Goal: Information Seeking & Learning: Learn about a topic

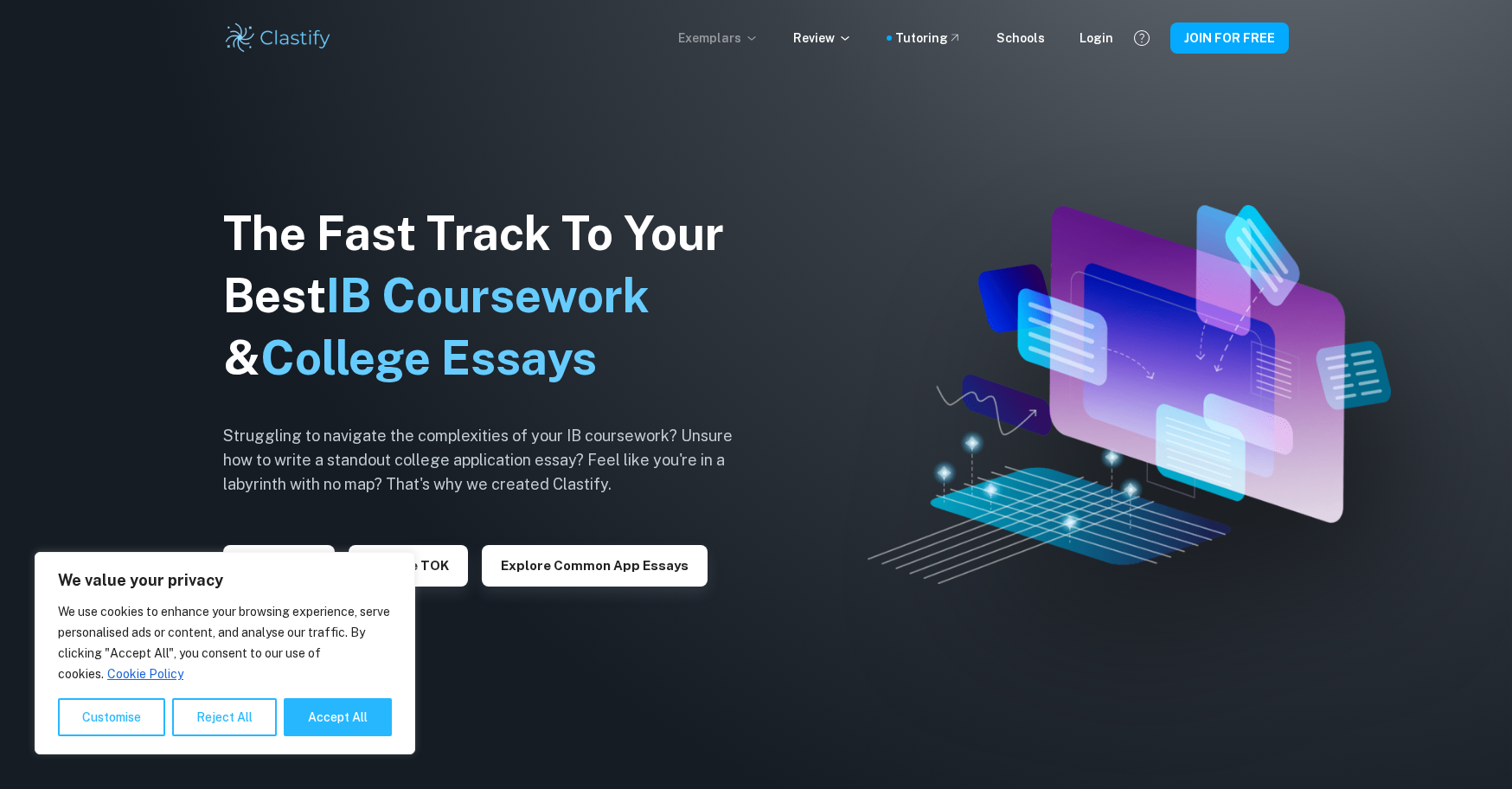
click at [750, 37] on p "Exemplars" at bounding box center [718, 38] width 81 height 19
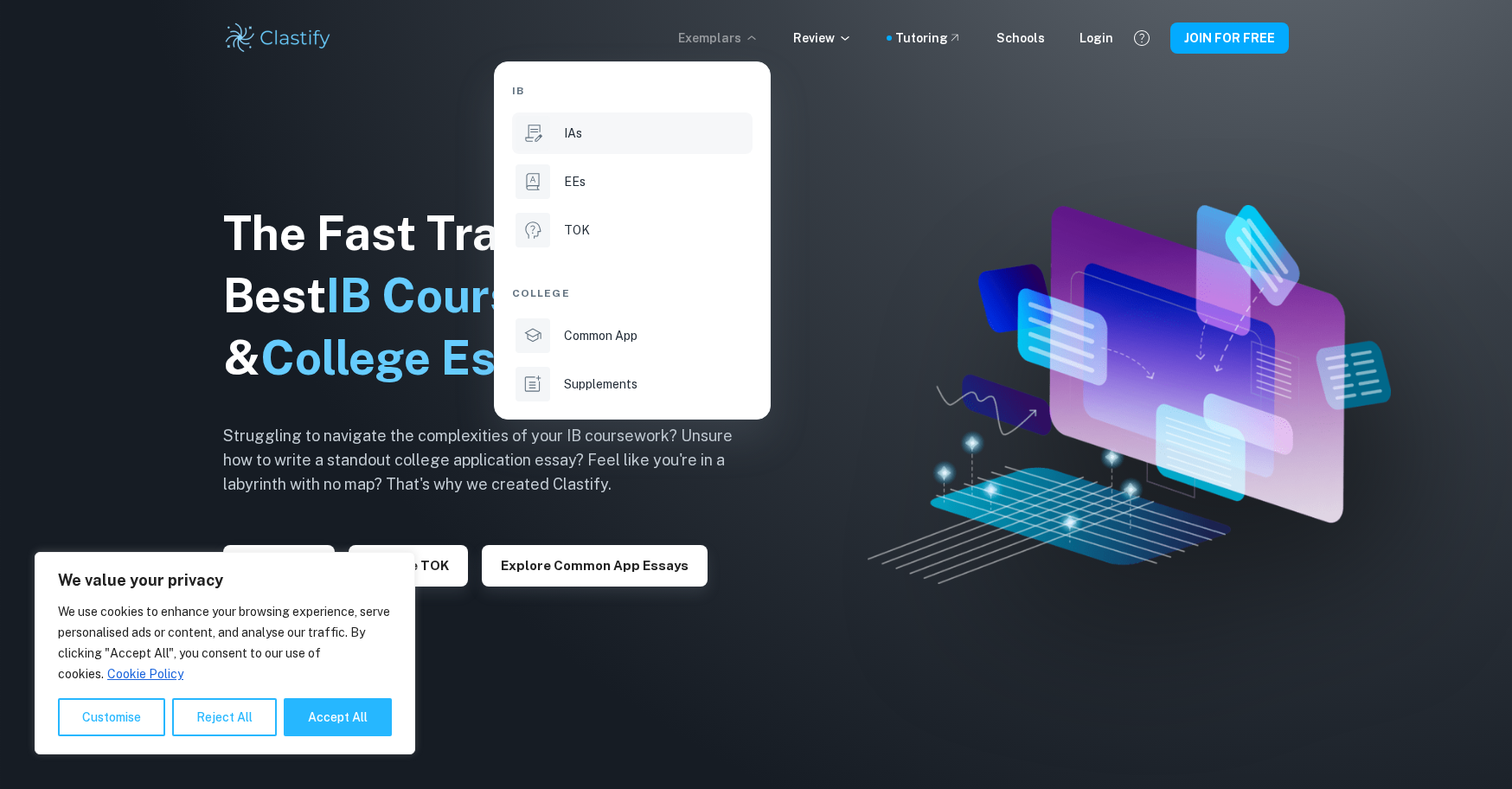
click at [557, 143] on li "IAs" at bounding box center [632, 134] width 240 height 42
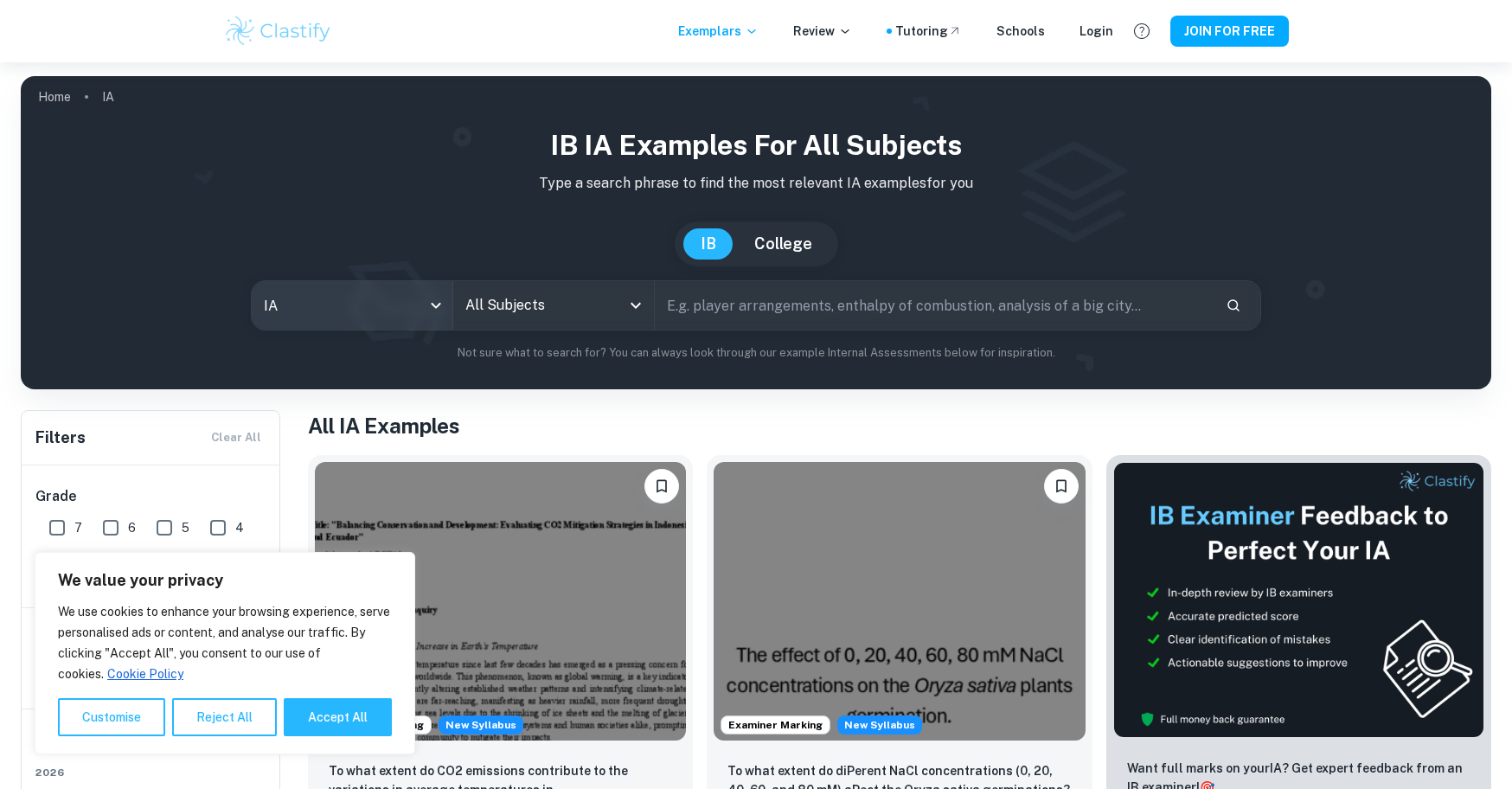
scroll to position [336, 0]
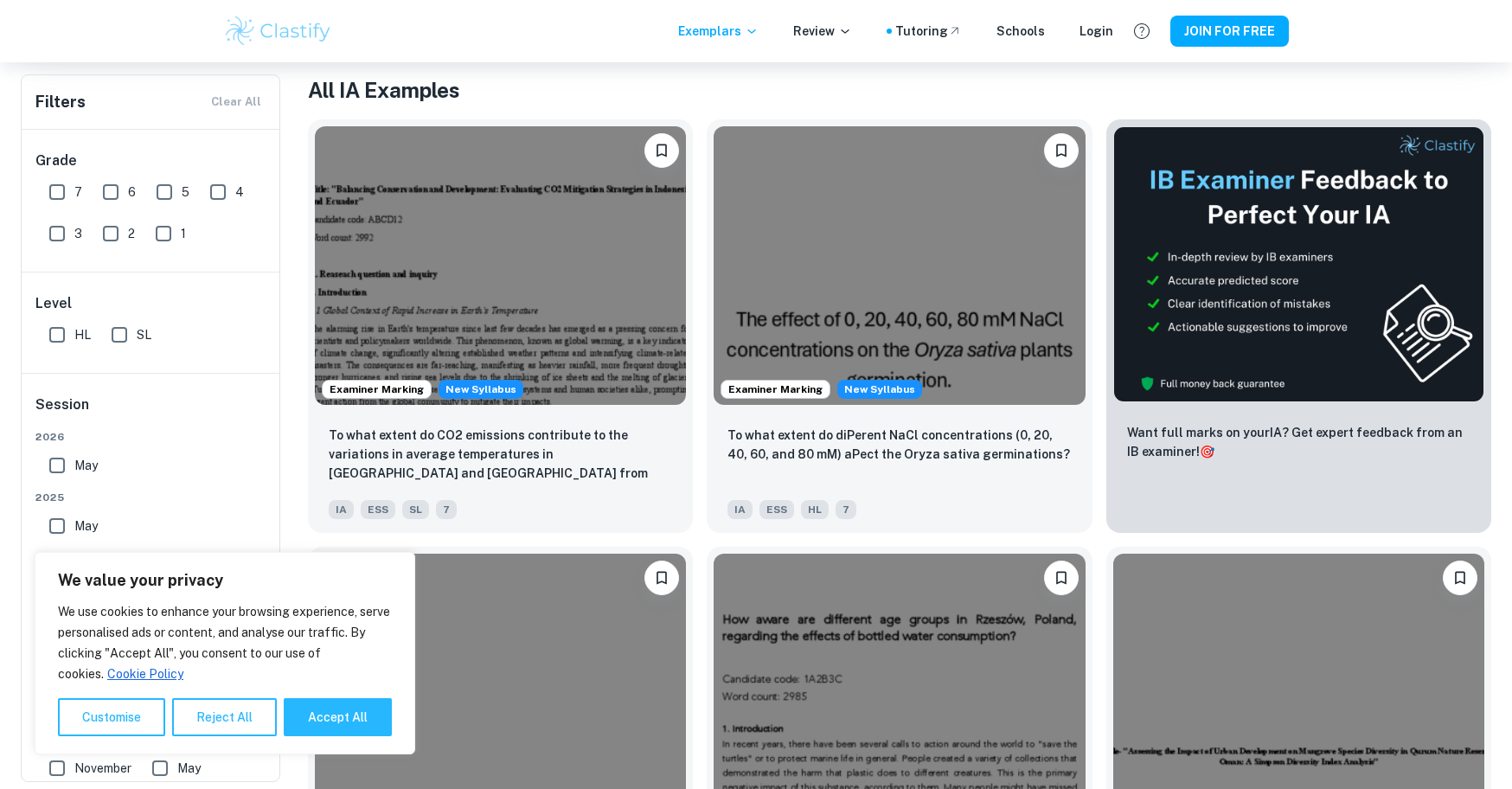
click at [55, 203] on input "7" at bounding box center [57, 192] width 35 height 35
checkbox input "true"
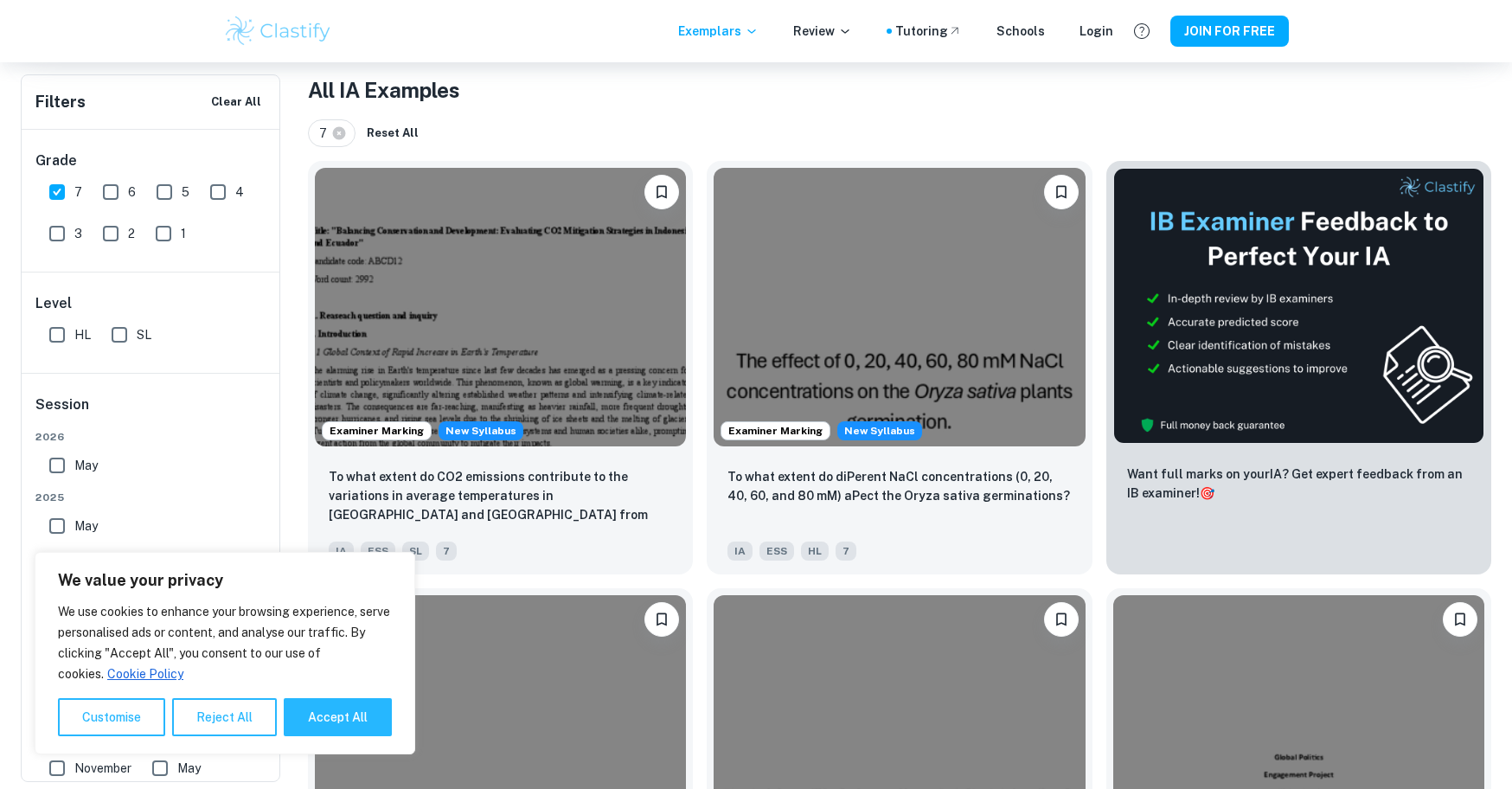
click at [62, 335] on input "HL" at bounding box center [57, 335] width 35 height 35
checkbox input "true"
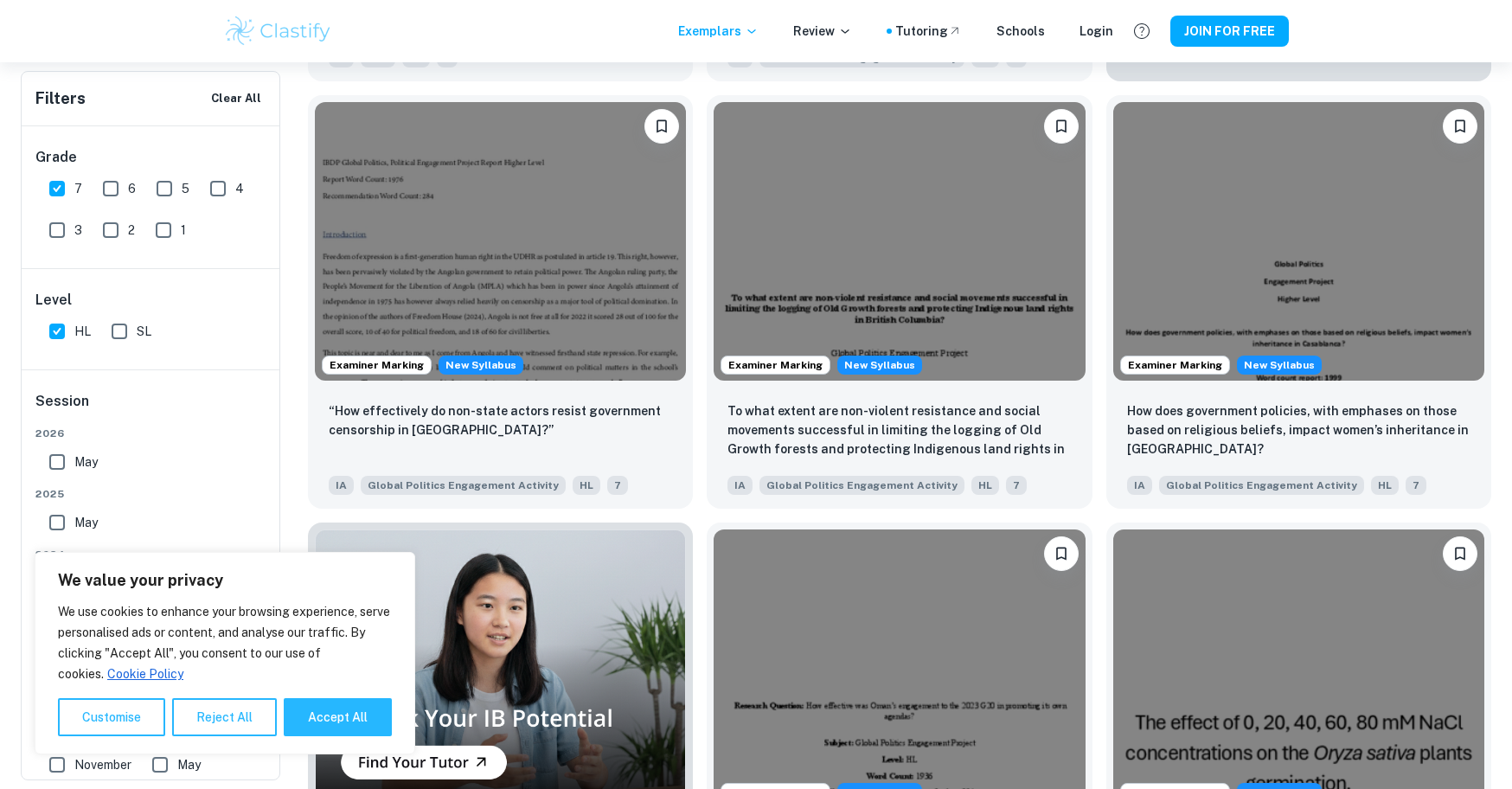
scroll to position [935, 0]
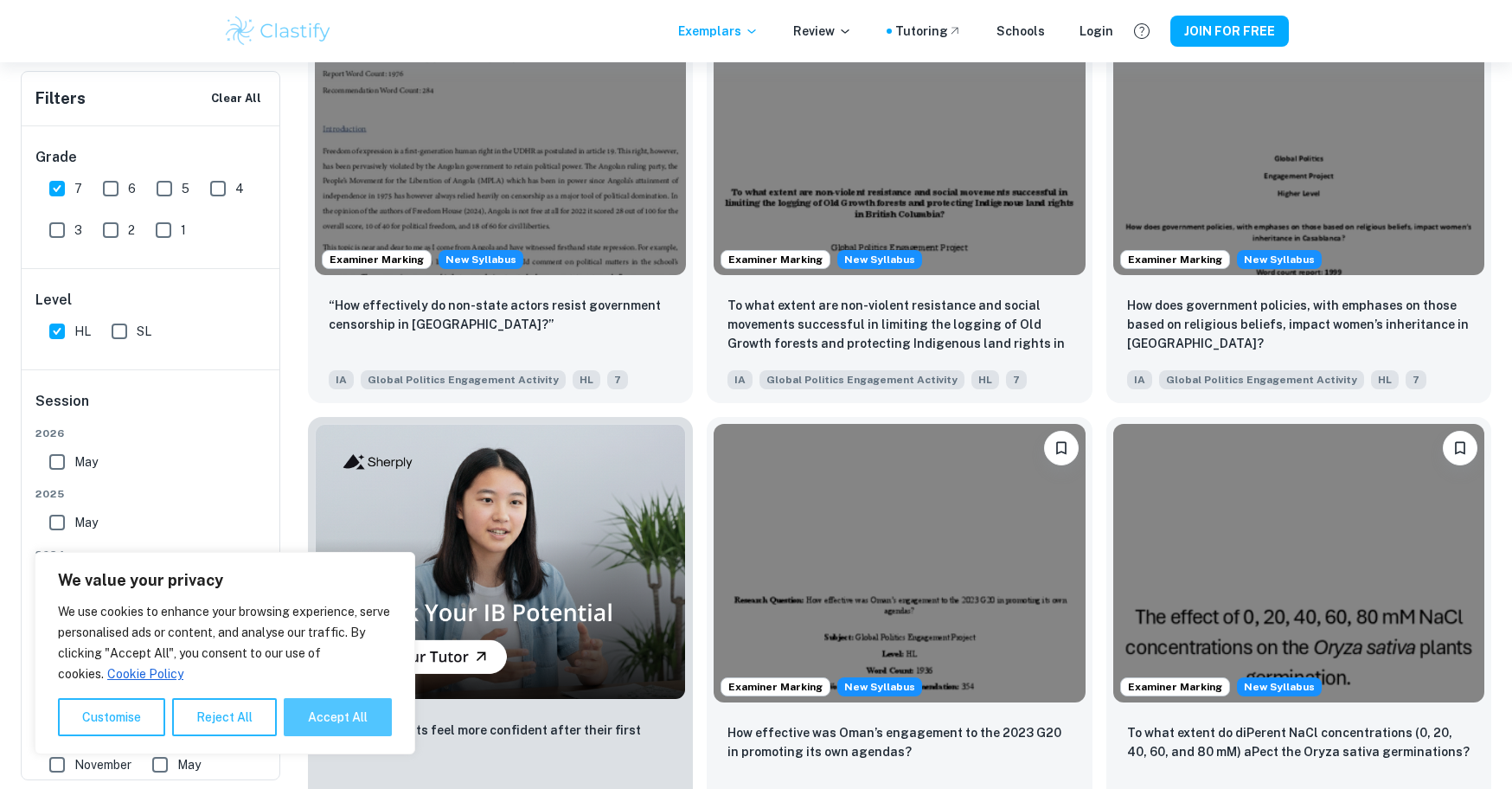
click at [314, 727] on button "Accept All" at bounding box center [337, 717] width 108 height 38
checkbox input "true"
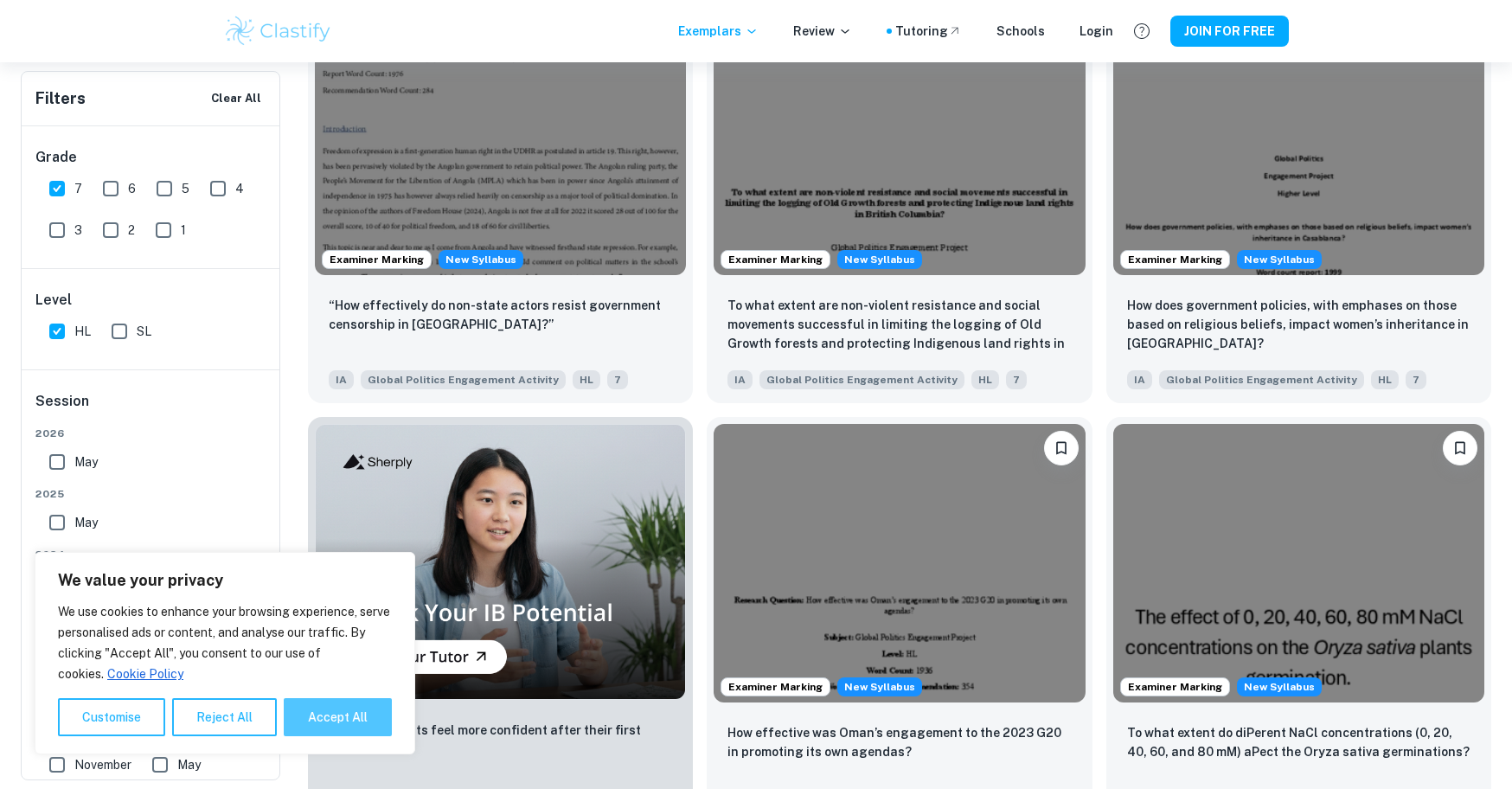
checkbox input "true"
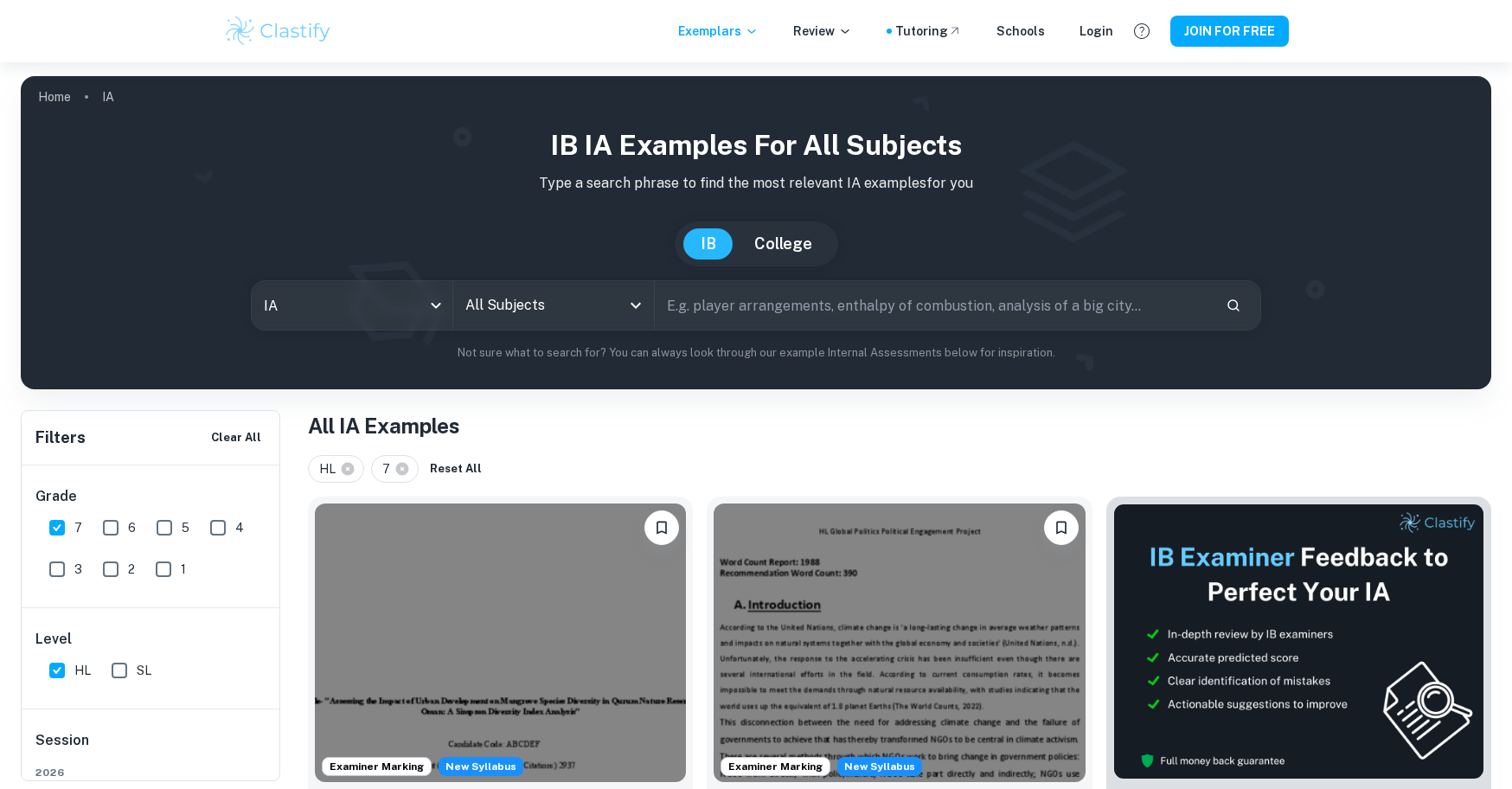
scroll to position [0, 0]
click at [613, 315] on input "All Subjects" at bounding box center [541, 305] width 160 height 33
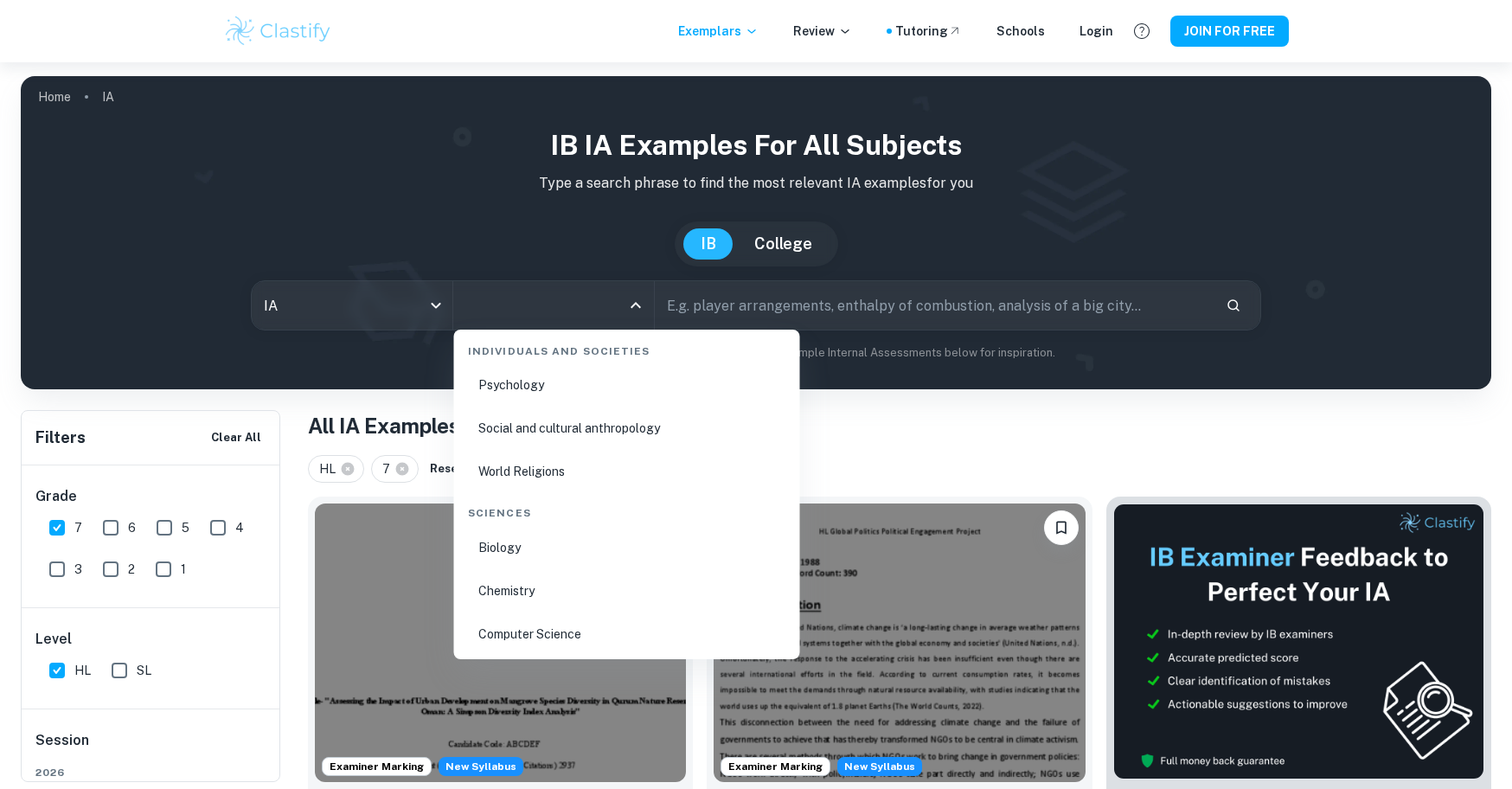
scroll to position [2615, 0]
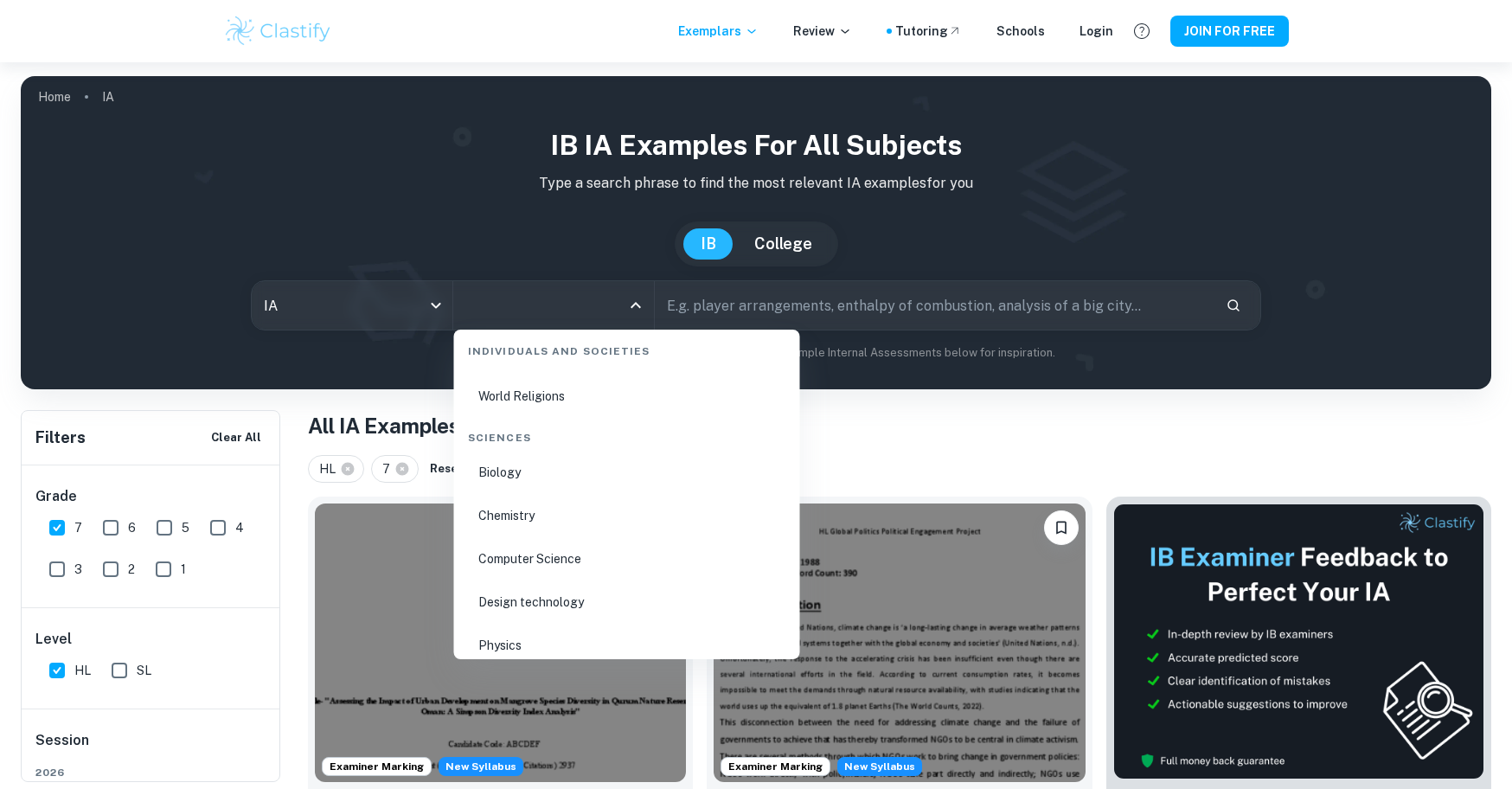
click at [514, 468] on li "Biology" at bounding box center [627, 473] width 332 height 40
type input "Biology"
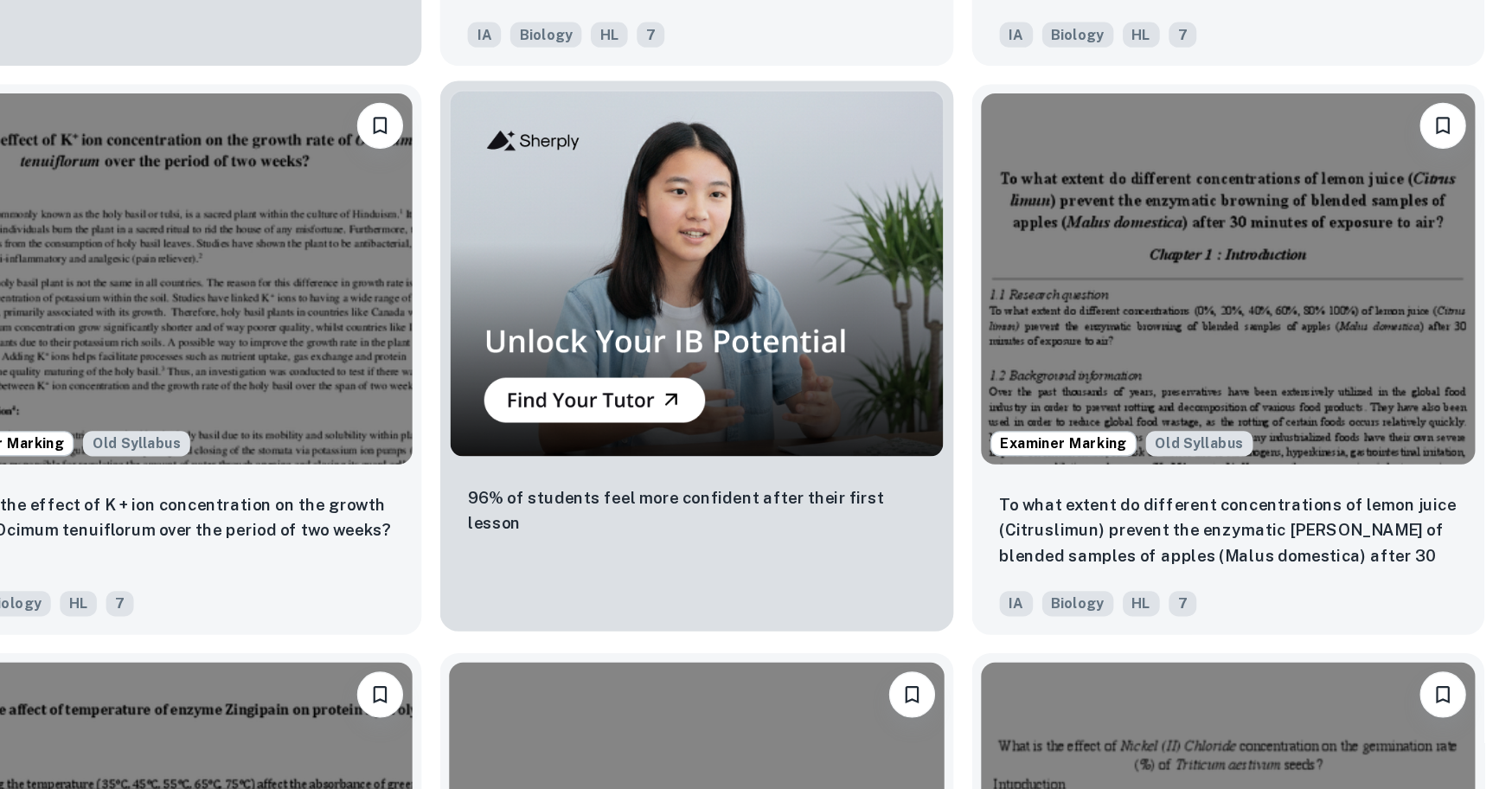
scroll to position [10343, 0]
